Goal: Communication & Community: Answer question/provide support

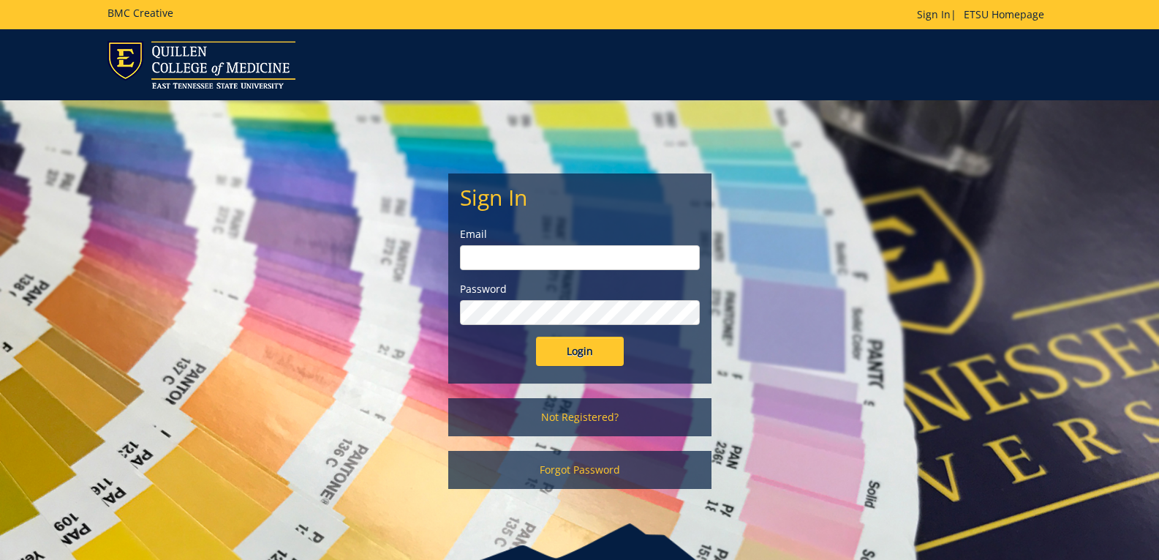
click at [576, 256] on input "email" at bounding box center [580, 257] width 240 height 25
type input "[EMAIL_ADDRESS][DOMAIN_NAME]"
click at [536, 336] on input "Login" at bounding box center [580, 350] width 88 height 29
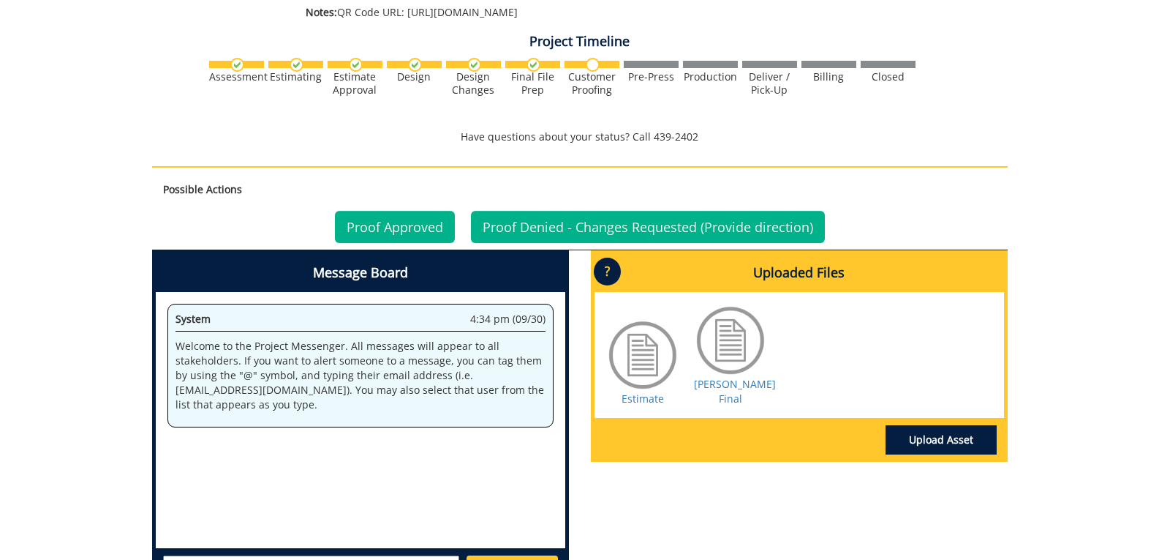
scroll to position [951, 0]
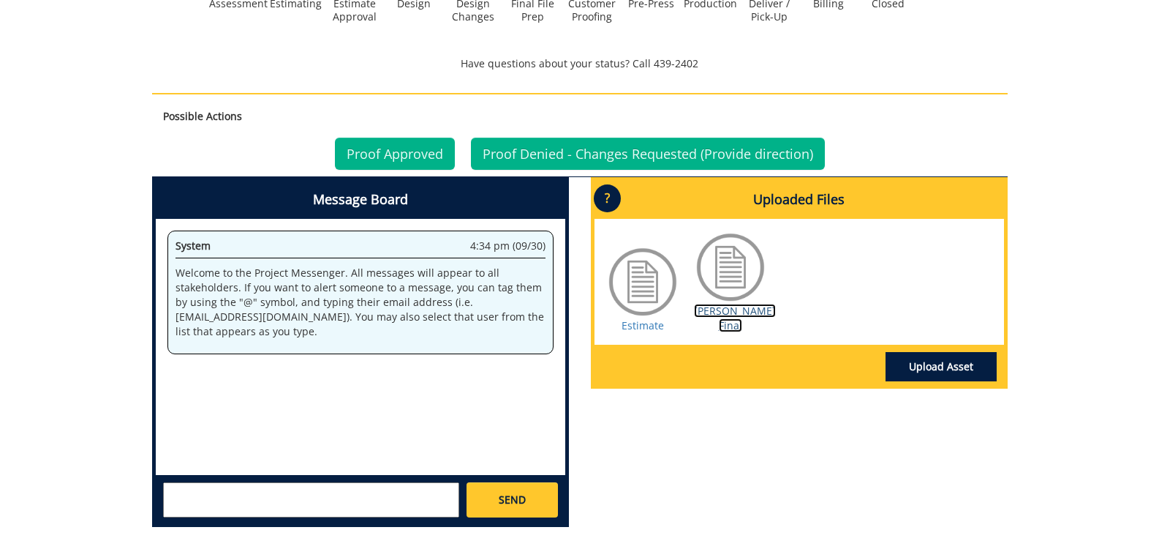
click at [722, 313] on link "Robinson BC Final" at bounding box center [735, 318] width 82 height 29
click at [267, 490] on textarea at bounding box center [311, 499] width 296 height 35
type textarea "Hi! My QR code should be on my business card instead of the ETSU shield. I incl…"
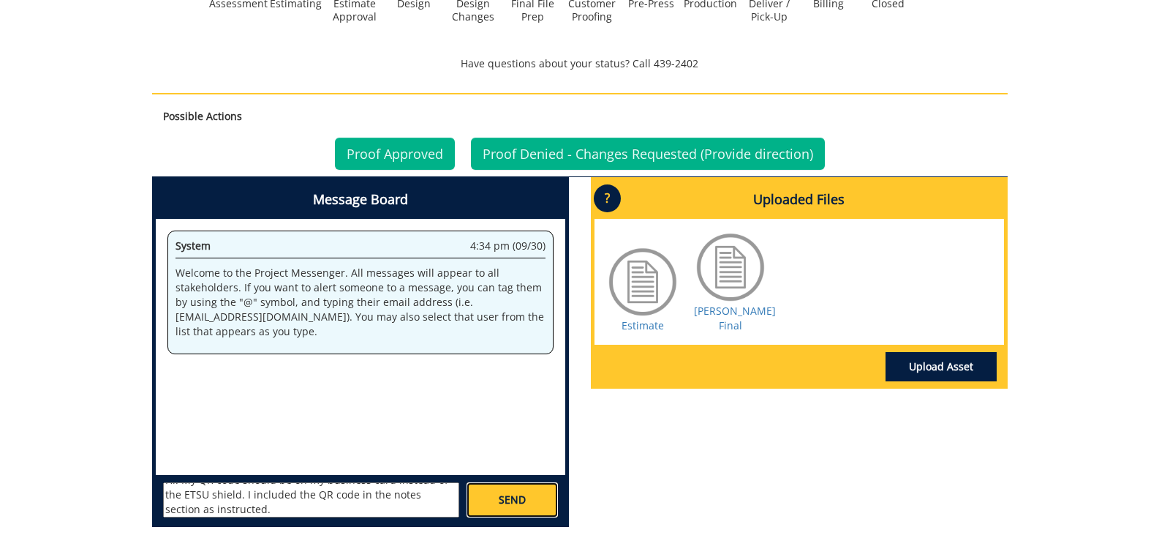
click at [521, 492] on span "SEND" at bounding box center [512, 499] width 27 height 15
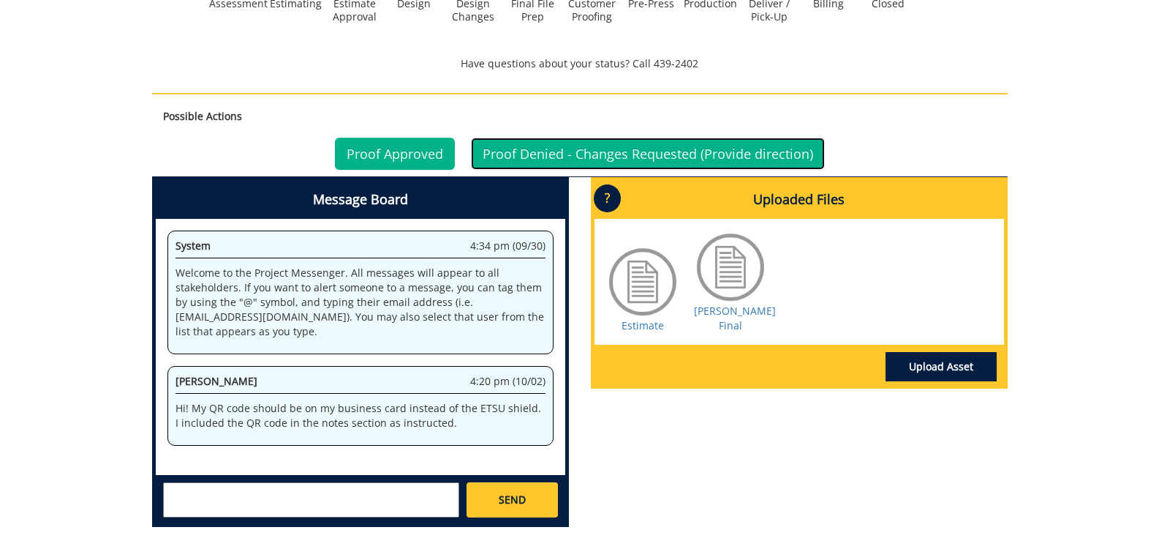
click at [553, 138] on link "Proof Denied - Changes Requested (Provide direction)" at bounding box center [648, 154] width 354 height 32
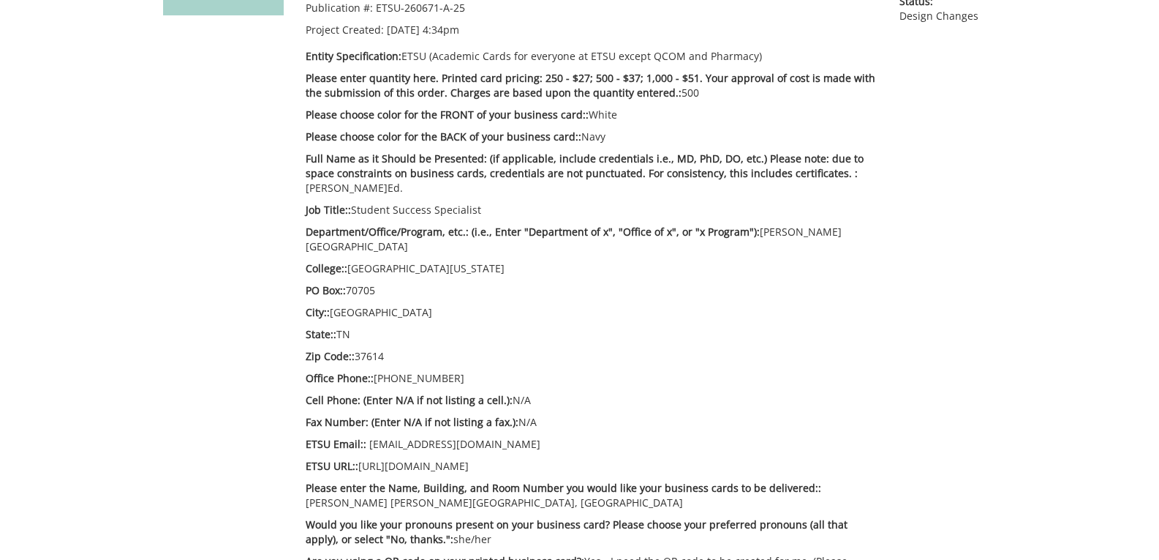
scroll to position [366, 0]
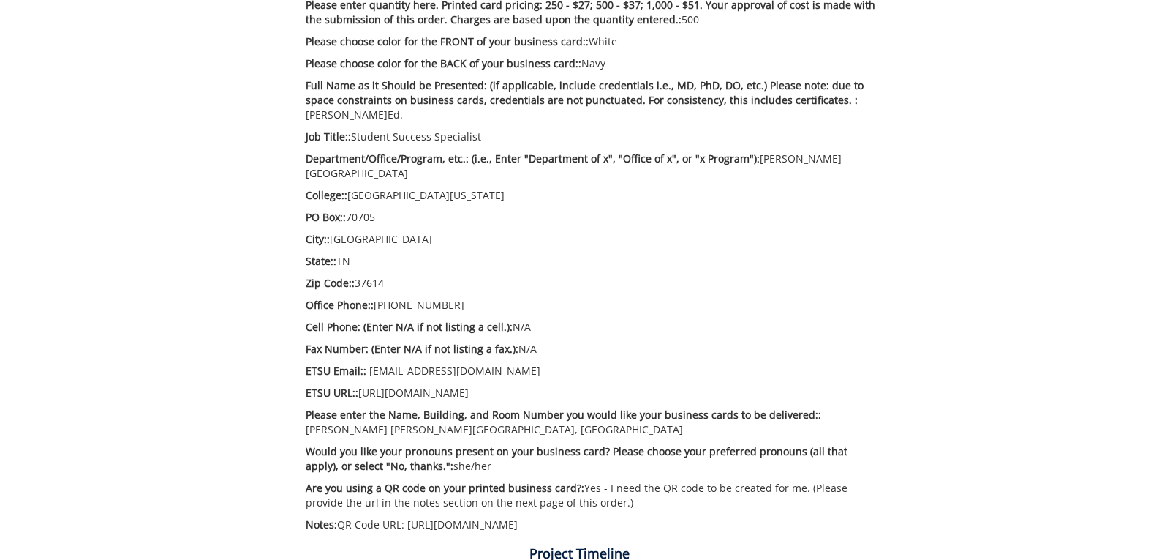
drag, startPoint x: 548, startPoint y: 471, endPoint x: 797, endPoint y: 484, distance: 249.8
click at [797, 484] on p "Are you using a QR code on your printed business card?: Yes - I need the QR cod…" at bounding box center [592, 495] width 573 height 29
click at [714, 485] on p "Are you using a QR code on your printed business card?: Yes - I need the QR cod…" at bounding box center [592, 495] width 573 height 29
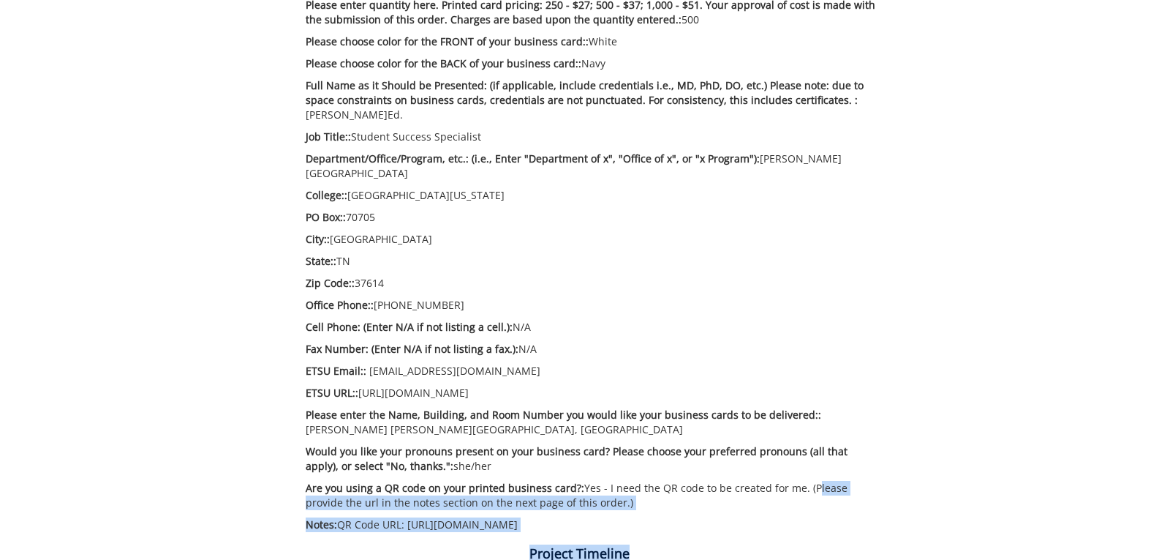
drag, startPoint x: 800, startPoint y: 475, endPoint x: 766, endPoint y: 497, distance: 40.8
click at [828, 511] on div "Estimate Approver: maturo@estu.edu Payment Type: Bill to Index / Grant # Billin…" at bounding box center [592, 211] width 595 height 655
click at [361, 495] on div "Estimate Approver: maturo@estu.edu Payment Type: Bill to Index / Grant # Billin…" at bounding box center [592, 211] width 595 height 655
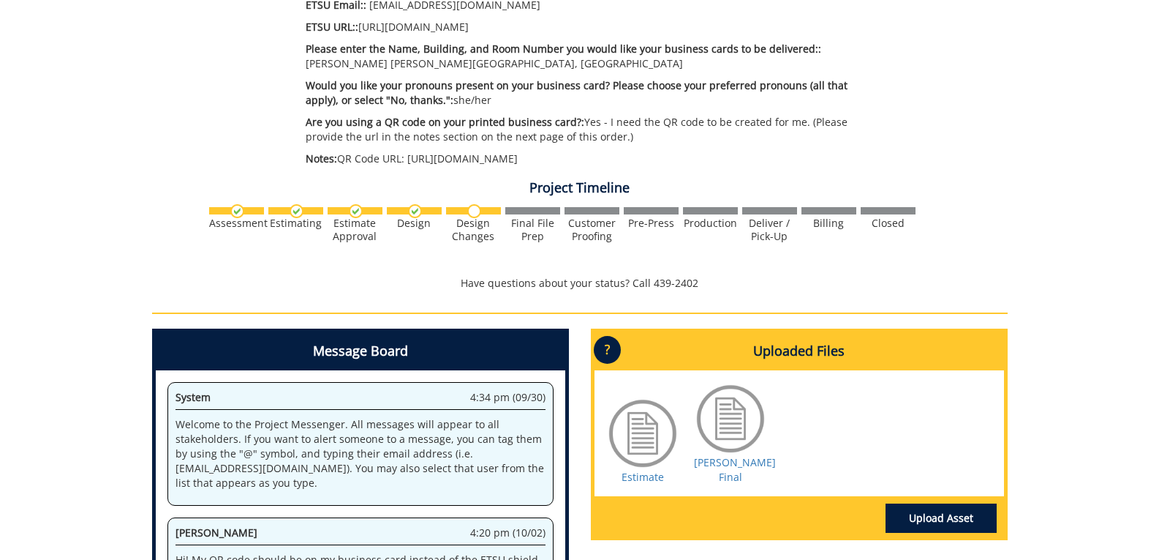
scroll to position [805, 0]
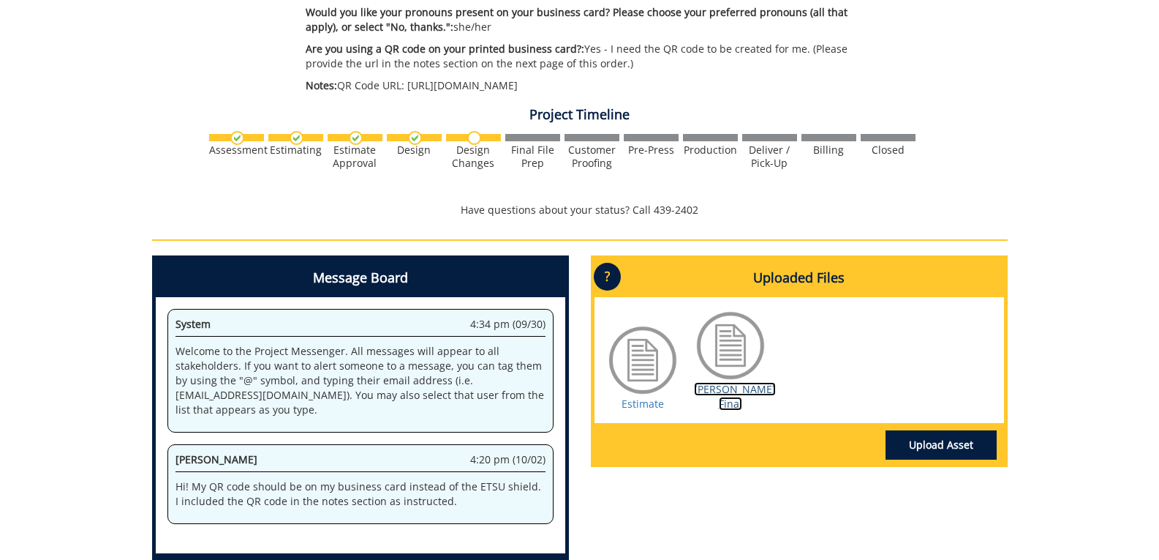
click at [752, 382] on link "Robinson BC Final" at bounding box center [735, 396] width 82 height 29
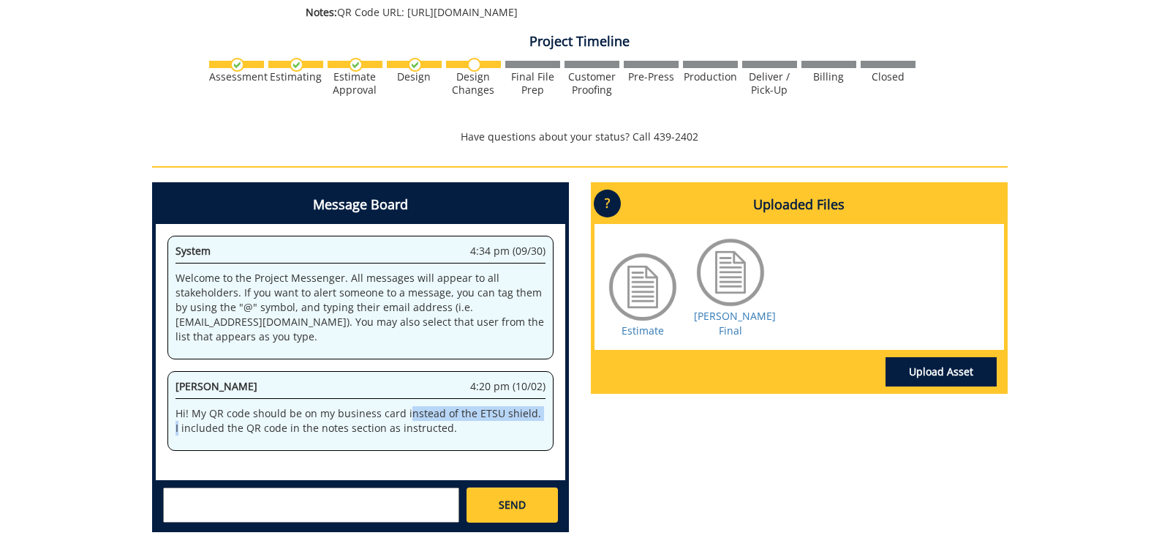
drag, startPoint x: 429, startPoint y: 395, endPoint x: 539, endPoint y: 399, distance: 109.8
click at [539, 406] on p "Hi! My QR code should be on my business card instead of the ETSU shield. I incl…" at bounding box center [361, 420] width 370 height 29
click at [478, 421] on div "Sydni Robison 4:20 pm (10/02) Hi! My QR code should be on my business card inst…" at bounding box center [361, 411] width 386 height 80
